Goal: Information Seeking & Learning: Find specific fact

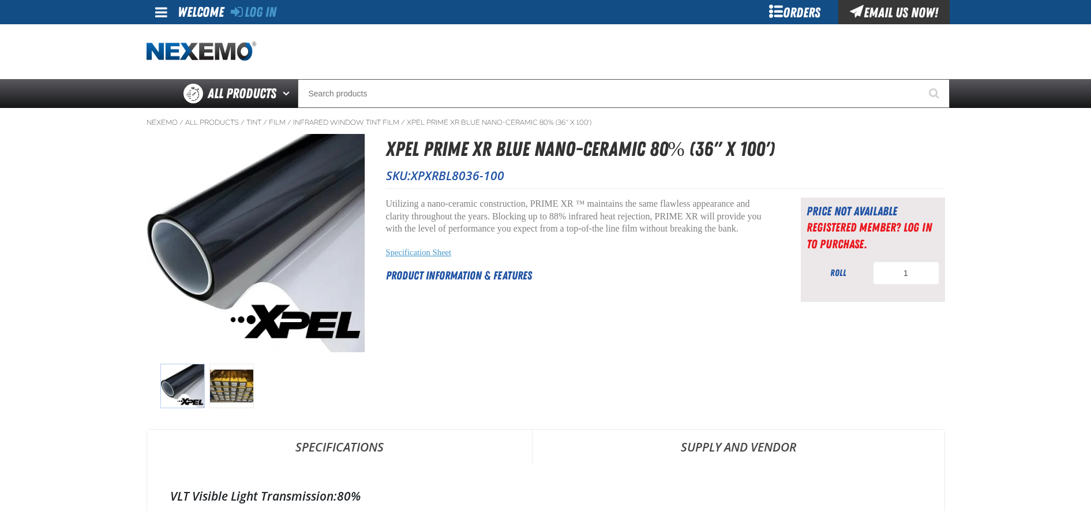
click at [425, 254] on link "Specification Sheet" at bounding box center [419, 251] width 66 height 9
click at [715, 239] on p at bounding box center [579, 241] width 386 height 13
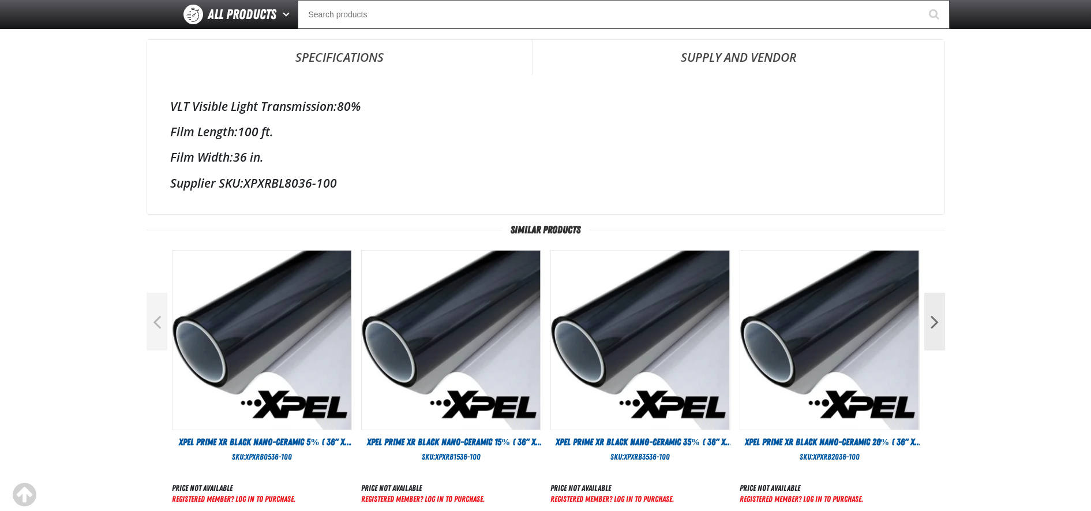
scroll to position [288, 0]
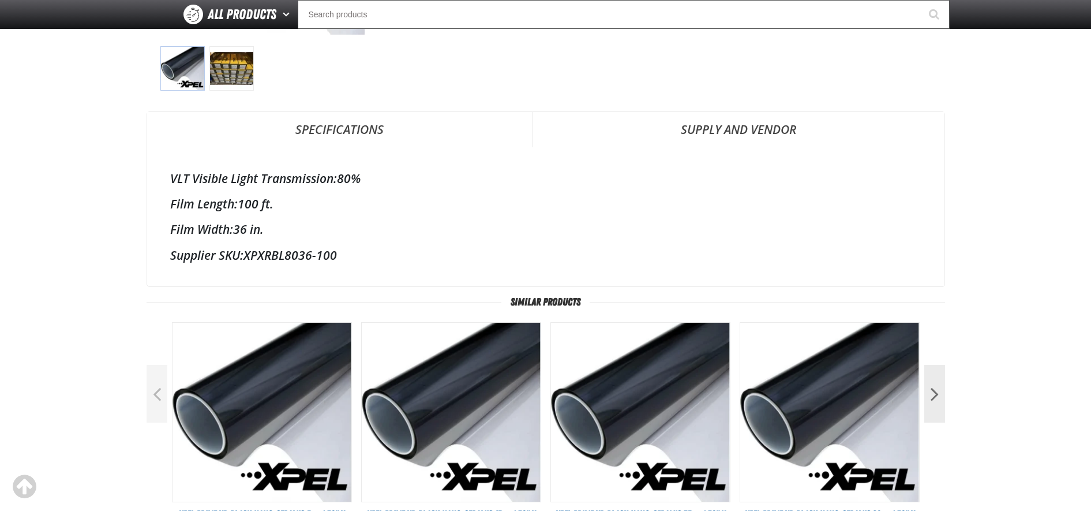
drag, startPoint x: 351, startPoint y: 168, endPoint x: 361, endPoint y: 168, distance: 9.8
click at [361, 168] on div "VLT Visible Light Transmission: 80% Film Length: 100 ft. Film Width: 36 in. Sup…" at bounding box center [545, 216] width 797 height 139
drag, startPoint x: 361, startPoint y: 168, endPoint x: 362, endPoint y: 186, distance: 18.0
click at [362, 186] on div "VLT Visible Light Transmission: 80% Film Length: 100 ft. Film Width: 36 in. Sup…" at bounding box center [545, 216] width 797 height 139
click at [331, 177] on label "VLT Visible Light Transmission:" at bounding box center [253, 178] width 167 height 16
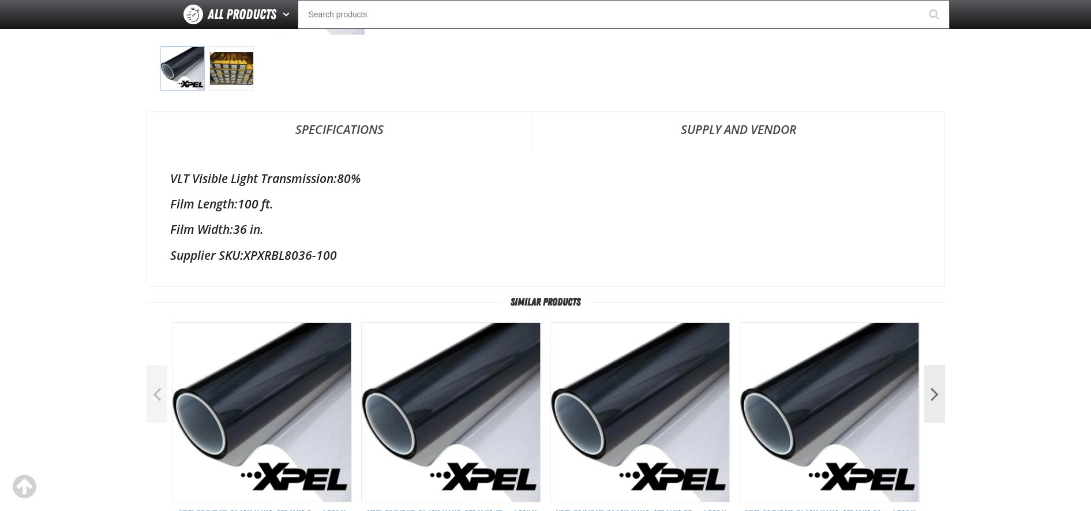
drag, startPoint x: 344, startPoint y: 181, endPoint x: 391, endPoint y: 181, distance: 46.7
click at [391, 181] on div "VLT Visible Light Transmission: 80%" at bounding box center [545, 178] width 751 height 16
drag, startPoint x: 391, startPoint y: 181, endPoint x: 335, endPoint y: 205, distance: 61.0
click at [396, 208] on div "Film Length: 100 ft." at bounding box center [545, 204] width 751 height 16
drag, startPoint x: 264, startPoint y: 253, endPoint x: 431, endPoint y: 253, distance: 167.9
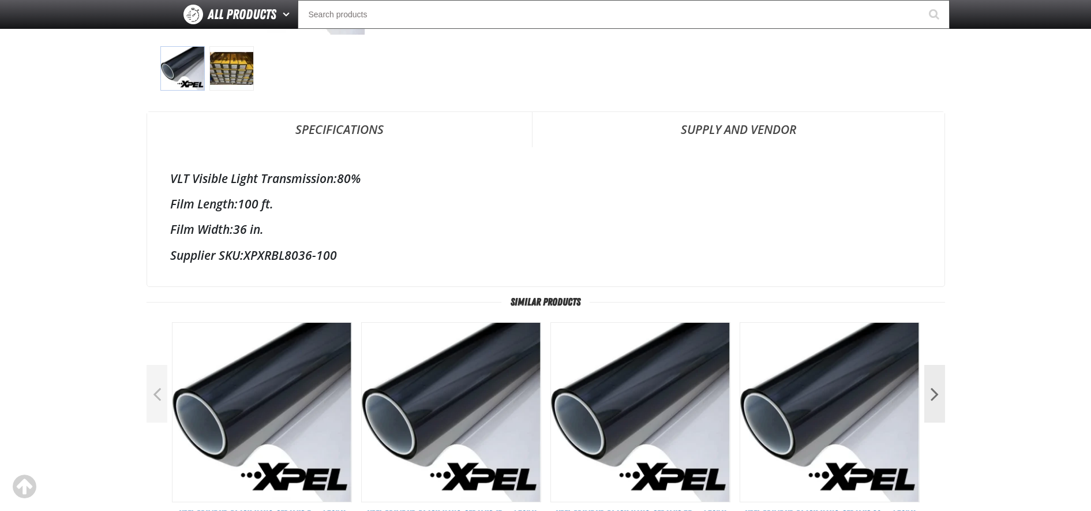
click at [431, 253] on div "Supplier SKU: XPXRBL8036-100" at bounding box center [545, 255] width 751 height 16
drag, startPoint x: 431, startPoint y: 253, endPoint x: 735, endPoint y: 238, distance: 304.4
click at [727, 243] on div "VLT Visible Light Transmission: 80% Film Length: 100 ft. Film Width: 36 in. Sup…" at bounding box center [545, 216] width 797 height 139
click at [945, 202] on div "Nexemo / All Products / Tint / /" at bounding box center [546, 191] width 808 height 800
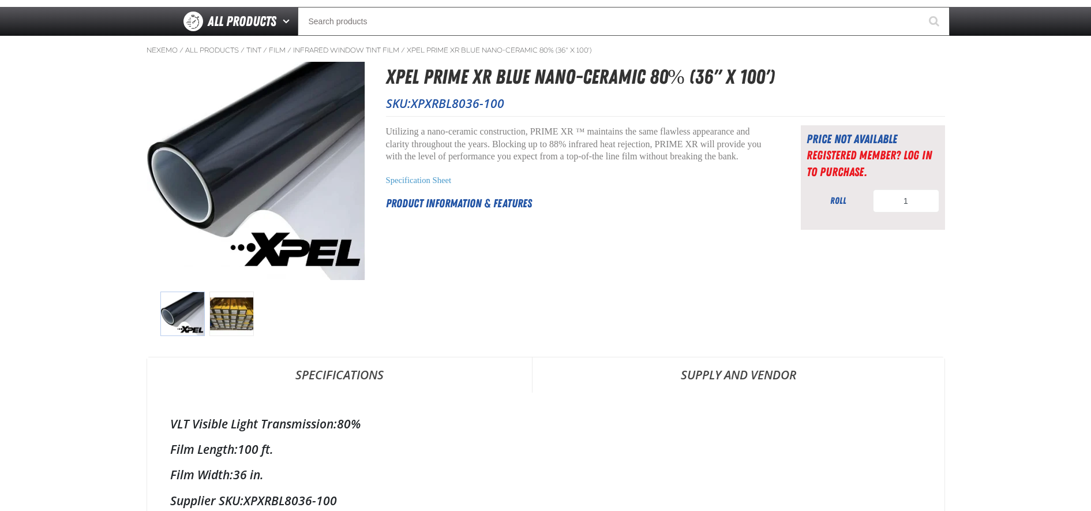
scroll to position [0, 0]
